Goal: Find specific page/section: Find specific page/section

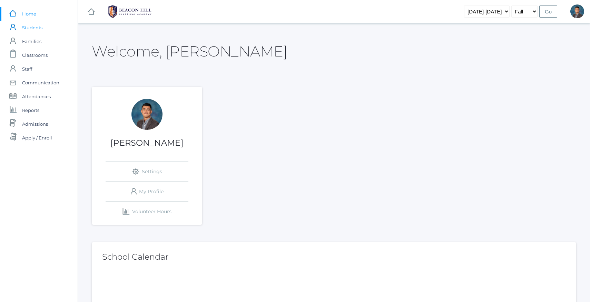
click at [38, 30] on span "Students" at bounding box center [32, 28] width 20 height 14
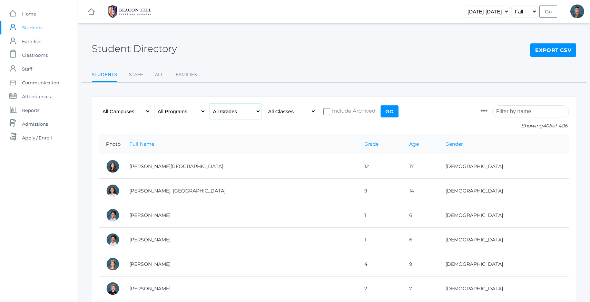
click at [228, 112] on select "All Grades Grammar - Kindergarten - 1st Grade - 2nd Grade - 3rd Grade - 4th Gra…" at bounding box center [235, 112] width 52 height 16
select select "6"
click at [209, 104] on select "All Grades Grammar - Kindergarten - 1st Grade - 2nd Grade - 3rd Grade - 4th Gra…" at bounding box center [235, 112] width 52 height 16
click at [392, 111] on input "Go" at bounding box center [389, 112] width 18 height 12
